Goal: Information Seeking & Learning: Learn about a topic

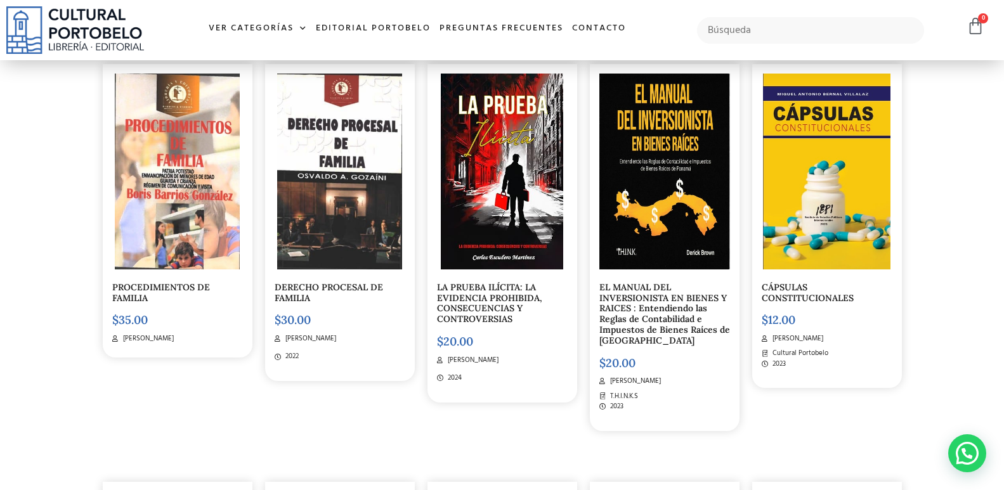
scroll to position [3742, 0]
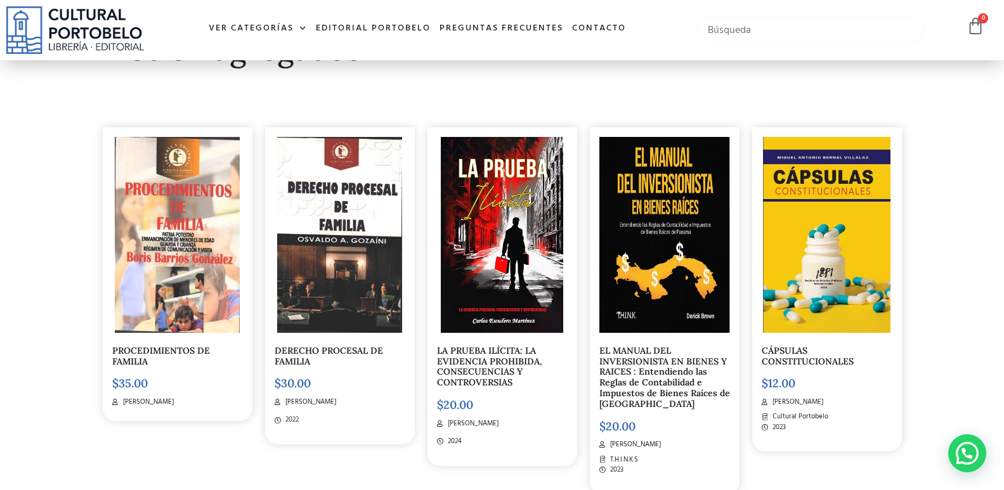
click at [781, 32] on input "text" at bounding box center [810, 30] width 227 height 27
type input "PROCEDIMIENTO CIVIL"
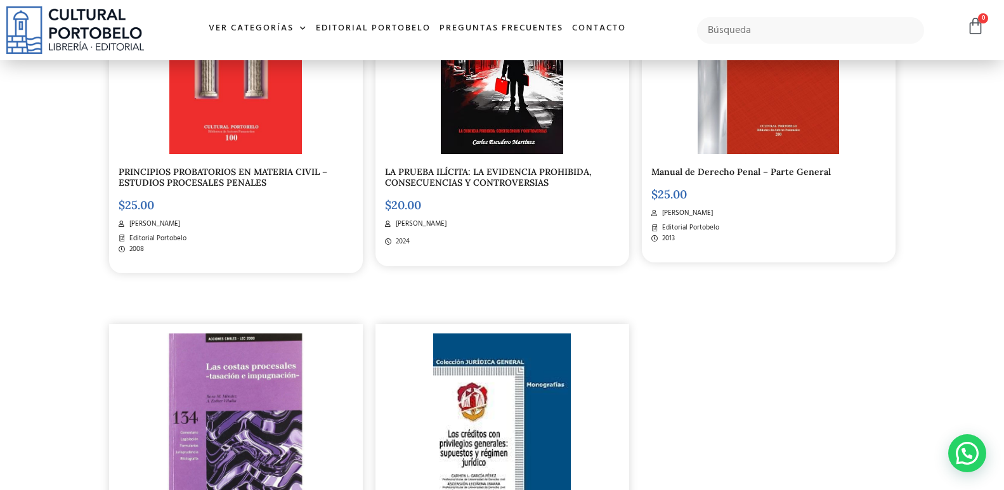
scroll to position [254, 0]
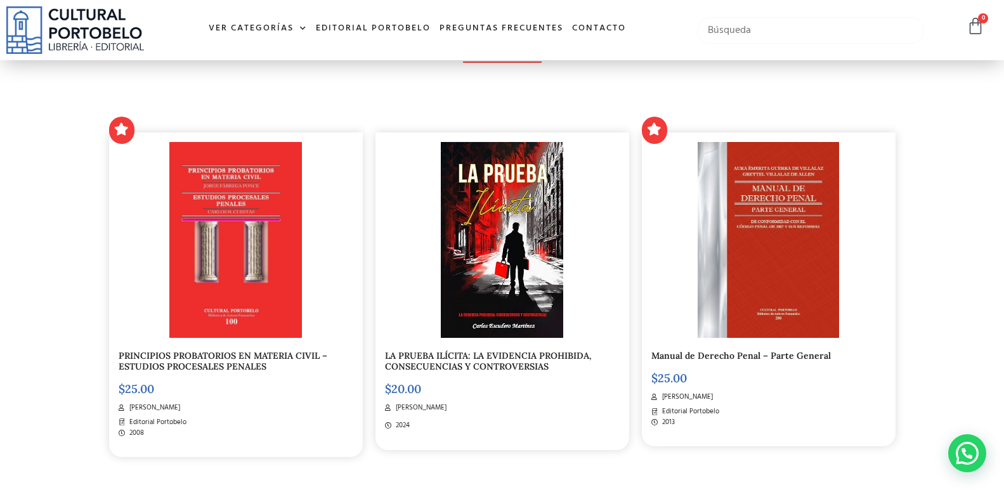
click at [798, 32] on input "text" at bounding box center [810, 30] width 227 height 27
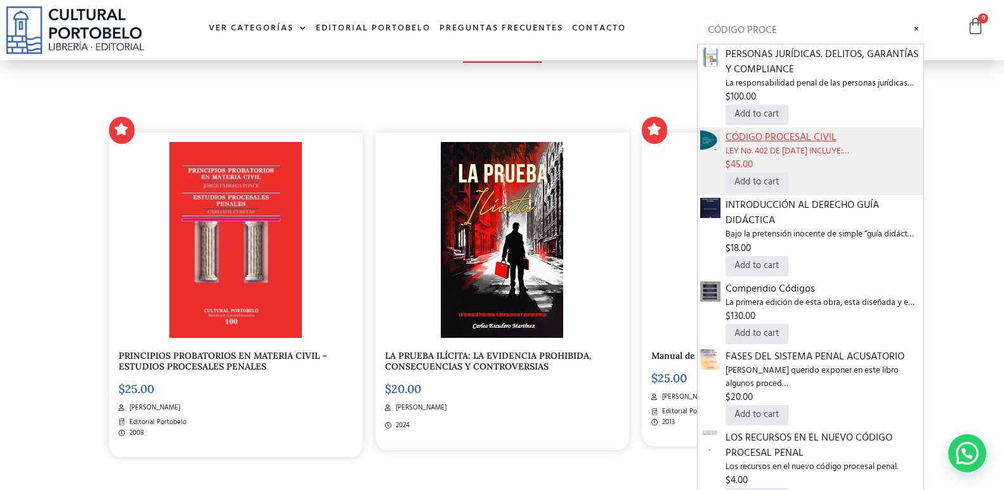
type input "CÓDIGO PROCE"
click at [764, 143] on span "CÓDIGO PROCESAL CIVIL" at bounding box center [823, 137] width 195 height 15
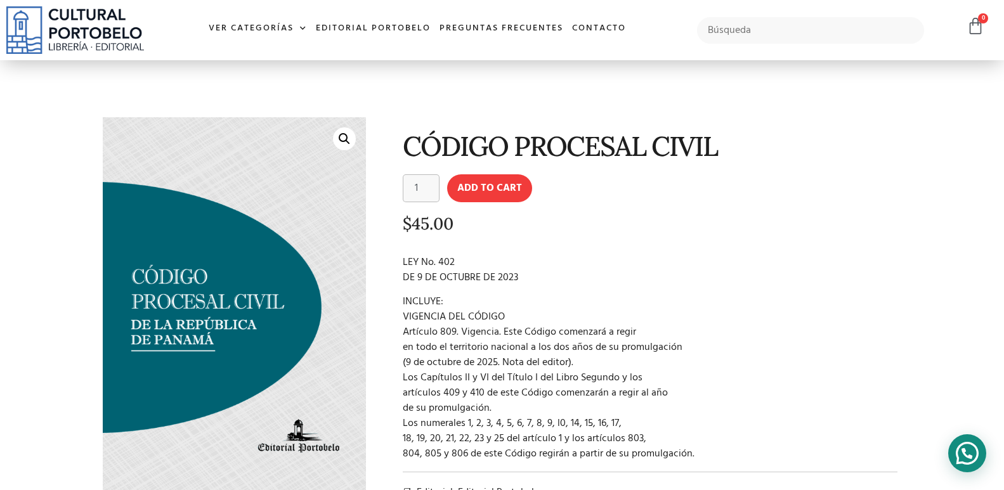
click at [961, 440] on div at bounding box center [967, 453] width 38 height 38
click at [630, 306] on p "INCLUYE: VIGENCIA DEL CÓDIGO Artículo 809. Vigencia. Este Código comenzará a re…" at bounding box center [650, 377] width 495 height 167
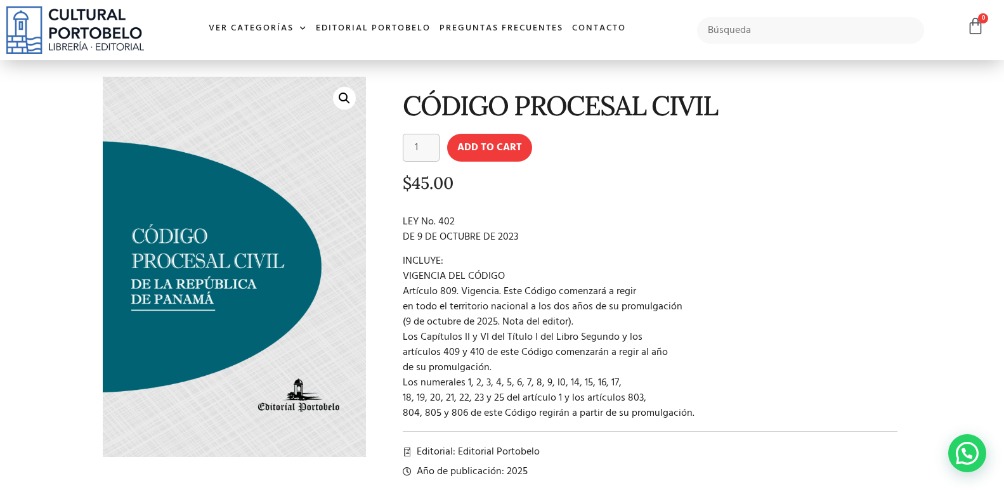
scroll to position [63, 0]
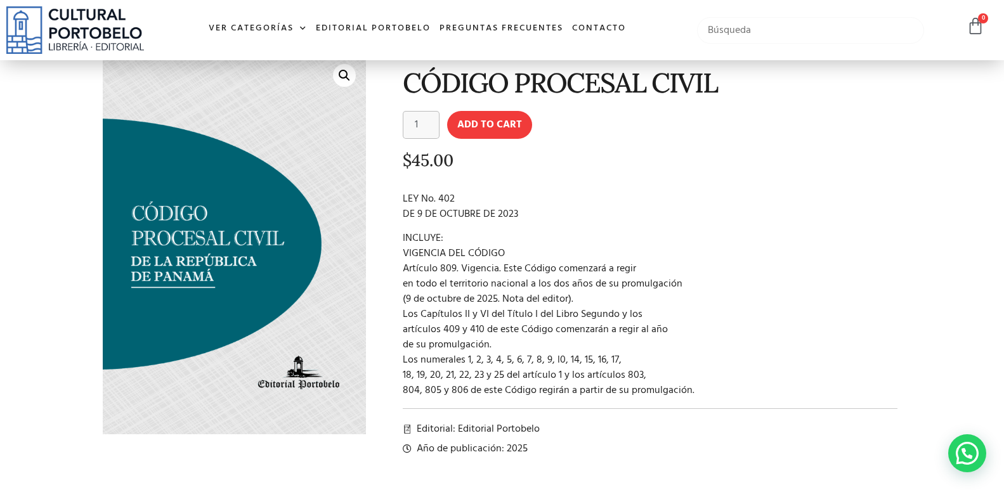
click at [736, 28] on input "text" at bounding box center [810, 30] width 227 height 27
type input "JULIO CUBILLAS"
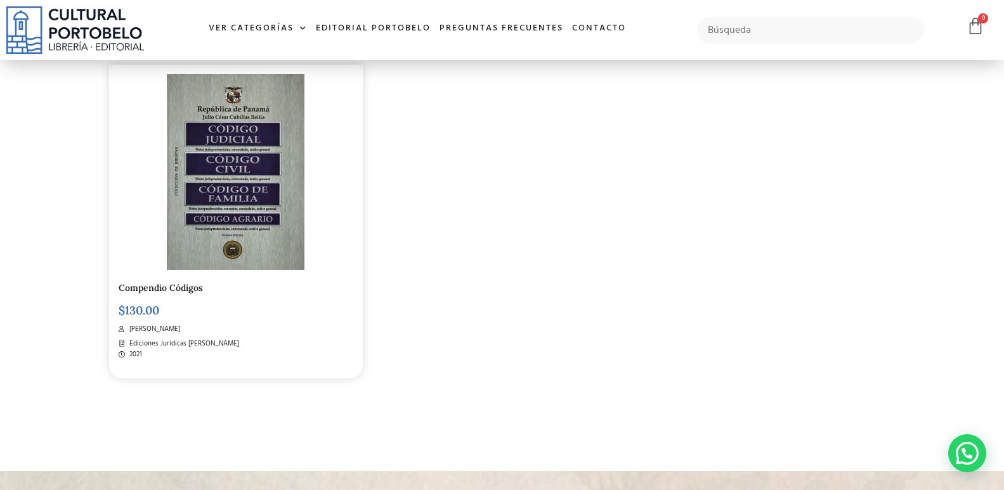
scroll to position [698, 0]
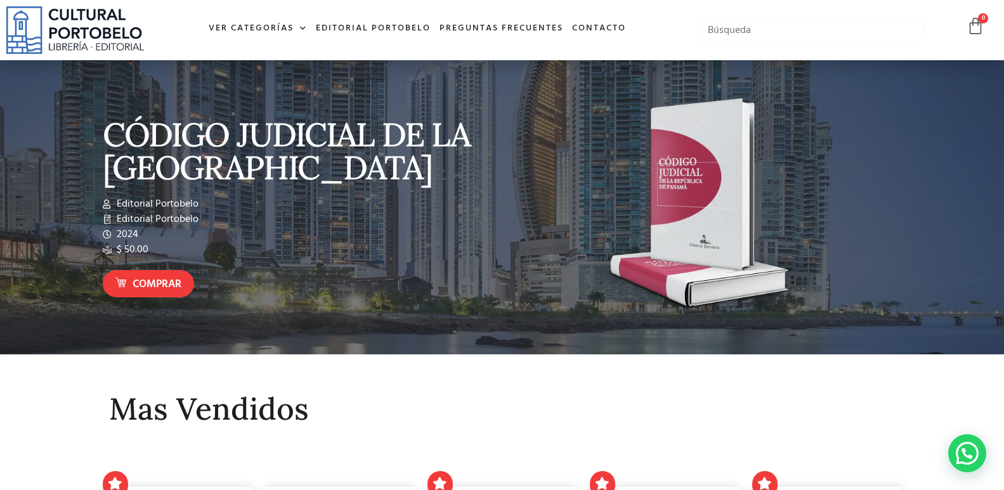
click at [761, 26] on input "text" at bounding box center [810, 30] width 227 height 27
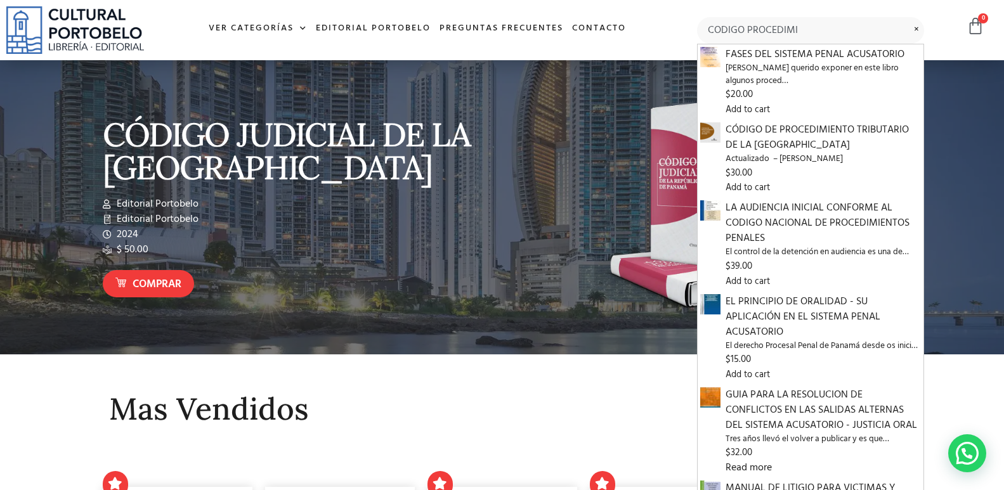
click at [784, 129] on span "CÓDIGO DE PROCEDIMIENTO TRIBUTARIO DE LA [GEOGRAPHIC_DATA]" at bounding box center [823, 137] width 195 height 30
click at [766, 26] on input "CODIGO PROCEDIMI" at bounding box center [810, 30] width 227 height 27
click at [828, 33] on input "CODIGO PROCEDIMI" at bounding box center [810, 30] width 227 height 27
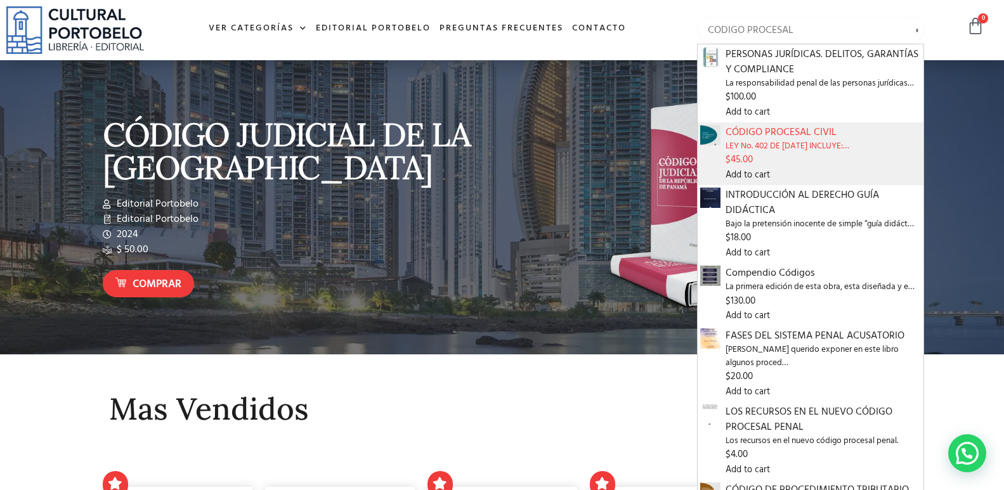
type input "CODIGO PROCESAL"
click at [763, 142] on span "LEY No. 402 DE 9 DE OCTUBRE DE 2023 INCLUYE:…" at bounding box center [823, 146] width 195 height 13
